Goal: Find specific page/section: Find specific page/section

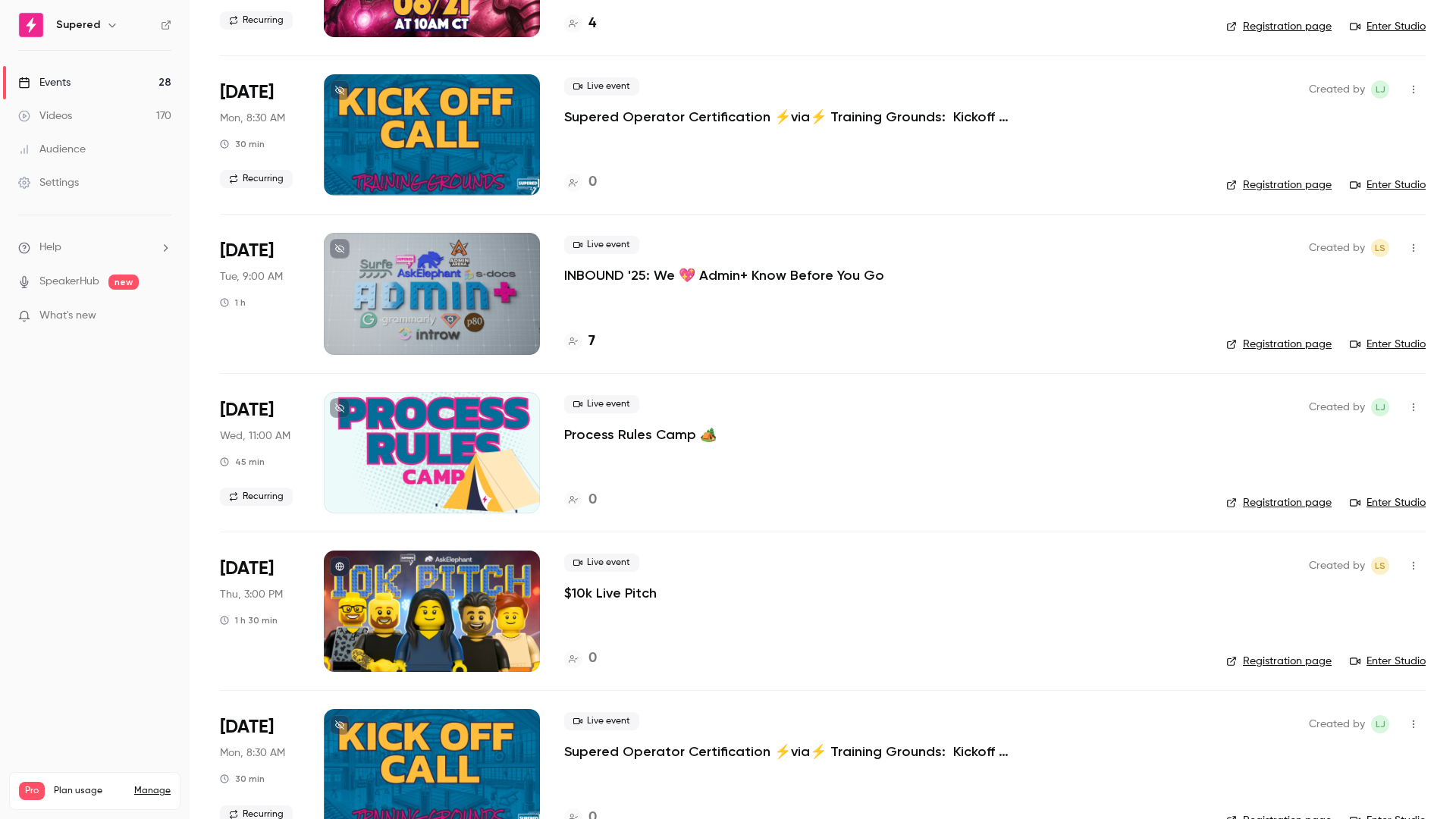
scroll to position [531, 0]
click at [621, 590] on p "$10k Live Pitch" at bounding box center [610, 594] width 93 height 18
